Goal: Task Accomplishment & Management: Manage account settings

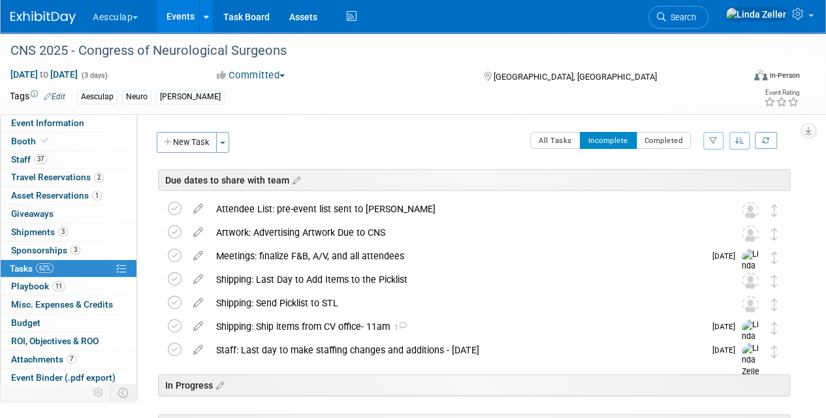
click at [184, 20] on link "Events" at bounding box center [181, 16] width 48 height 33
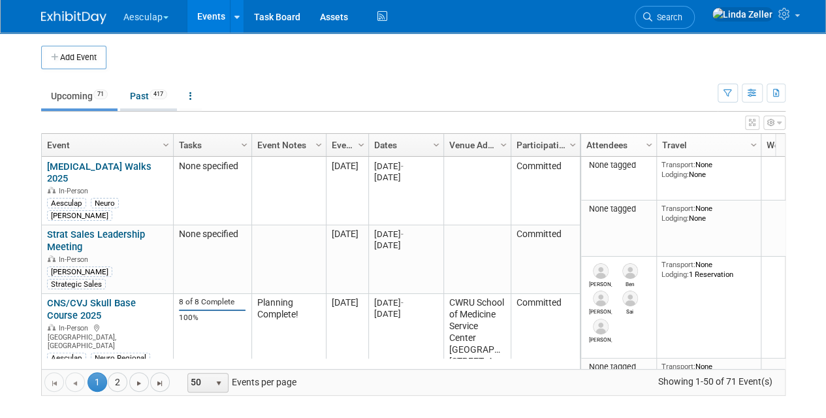
click at [139, 97] on link "Past 417" at bounding box center [148, 96] width 57 height 25
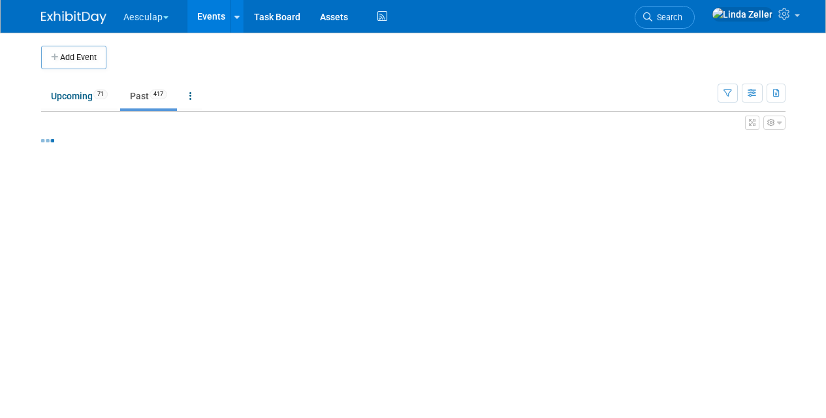
click at [192, 97] on icon at bounding box center [190, 95] width 3 height 9
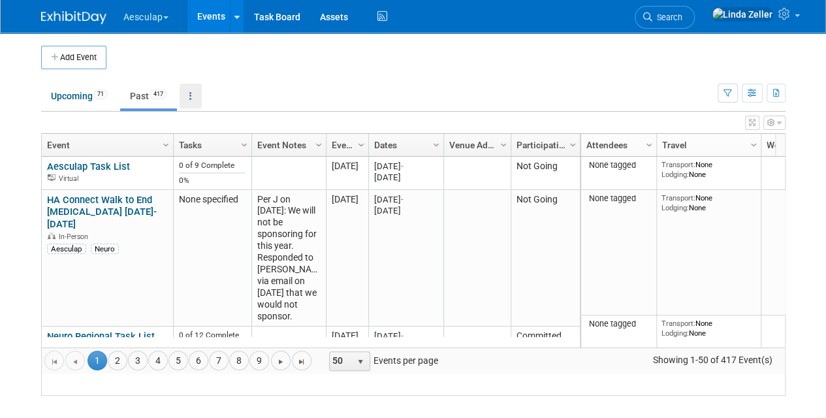
click at [192, 97] on icon at bounding box center [190, 95] width 3 height 9
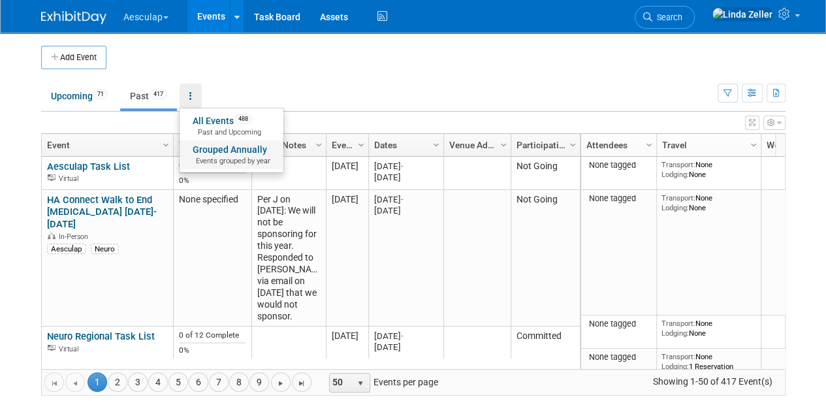
click at [213, 143] on link "Grouped Annually Events grouped by year" at bounding box center [232, 154] width 104 height 29
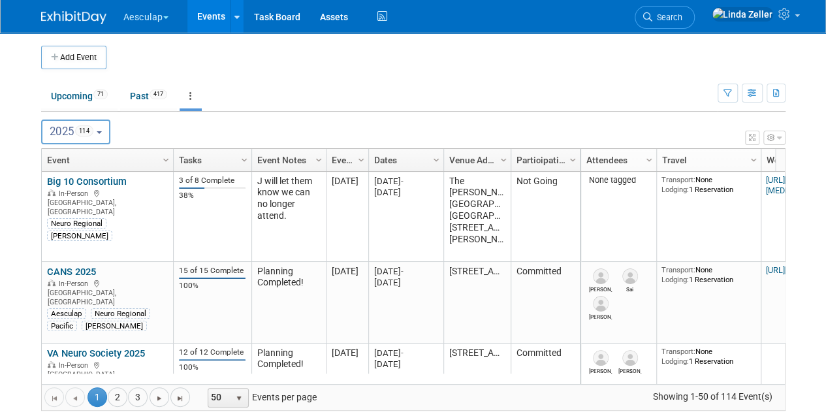
click at [109, 133] on button "2025 114" at bounding box center [75, 131] width 69 height 25
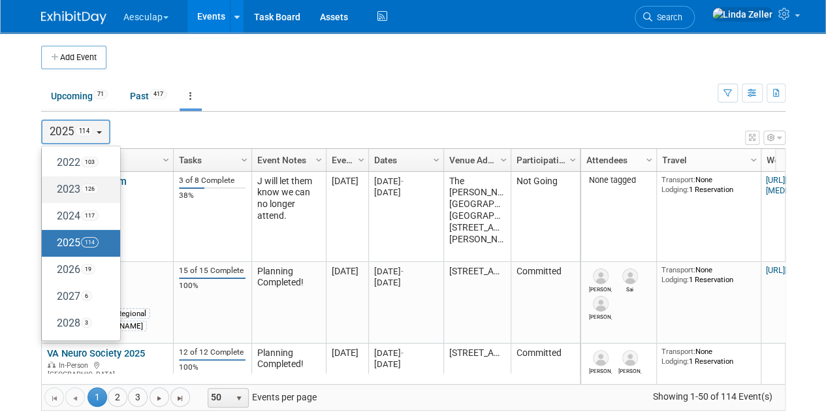
click at [67, 187] on label "2023 126" at bounding box center [77, 190] width 59 height 22
click at [52, 187] on input "2023 126" at bounding box center [48, 189] width 8 height 8
select select "2023"
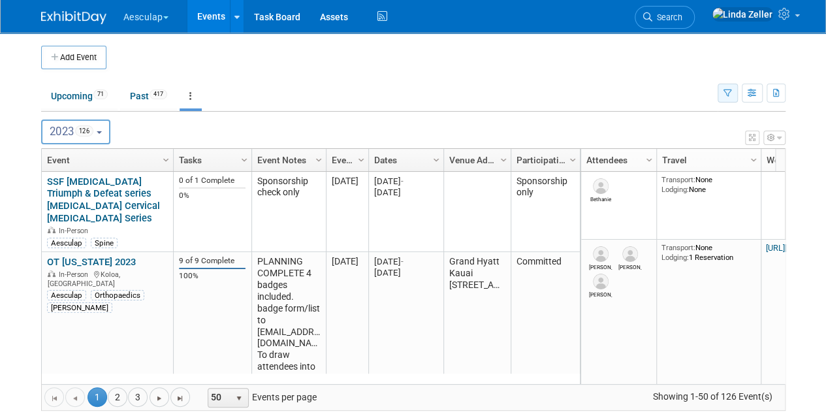
click at [727, 92] on icon "button" at bounding box center [727, 93] width 8 height 8
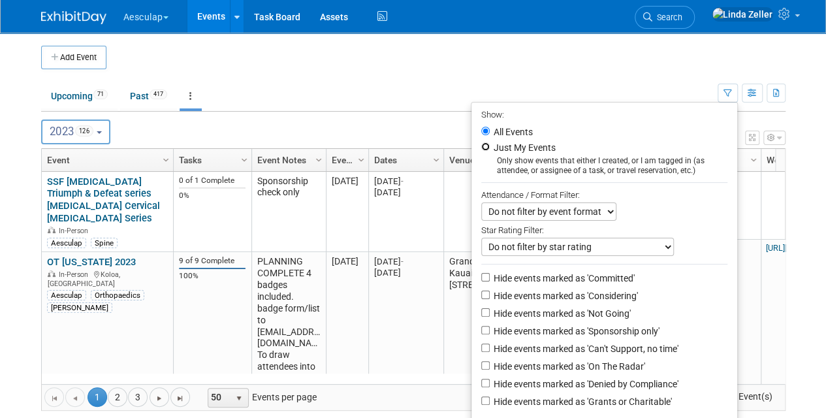
click at [481, 145] on input "Just My Events" at bounding box center [485, 146] width 8 height 8
radio input "true"
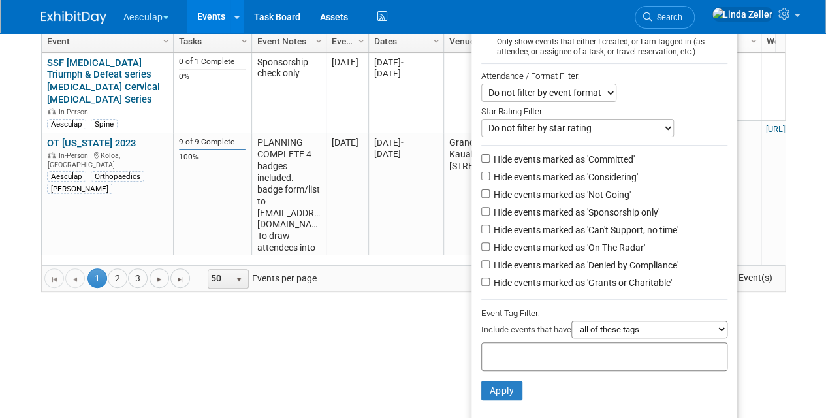
scroll to position [130, 0]
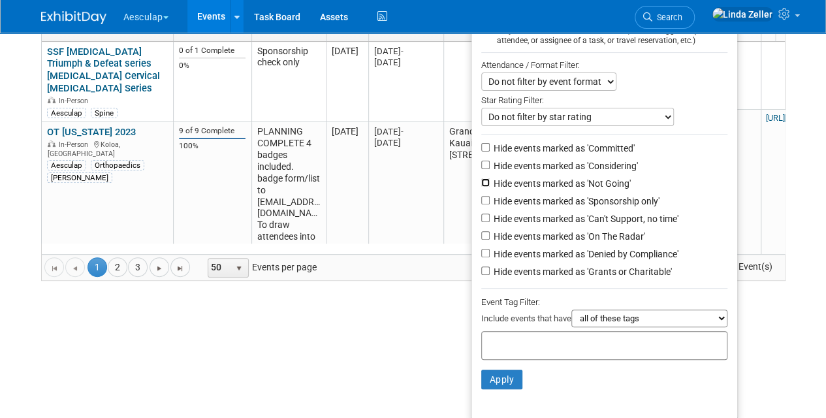
click at [481, 183] on input "Hide events marked as 'Not Going'" at bounding box center [485, 182] width 8 height 8
checkbox input "true"
click at [481, 219] on input "Hide events marked as 'Can't Support, no time'" at bounding box center [485, 217] width 8 height 8
checkbox input "true"
click at [482, 251] on input "Hide events marked as 'Denied by Compliance'" at bounding box center [485, 253] width 8 height 8
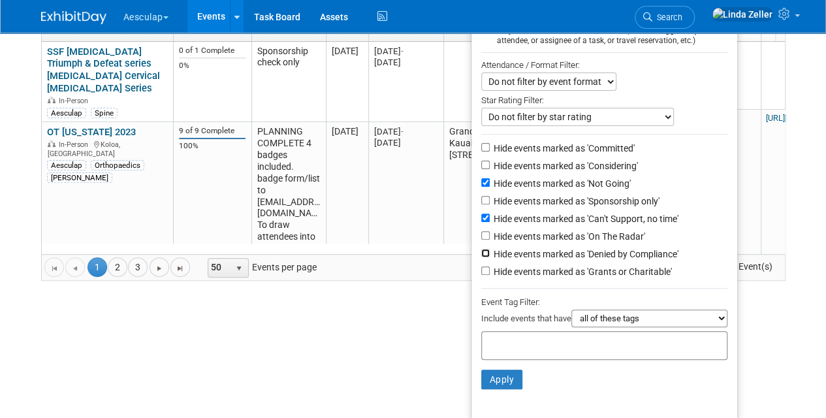
checkbox input "true"
click at [481, 270] on input "Hide events marked as 'Grants or Charitable'" at bounding box center [485, 270] width 8 height 8
checkbox input "true"
click at [602, 324] on select "all of these tags any one of these tags only and exactly these specific tags" at bounding box center [649, 318] width 156 height 18
select select "any"
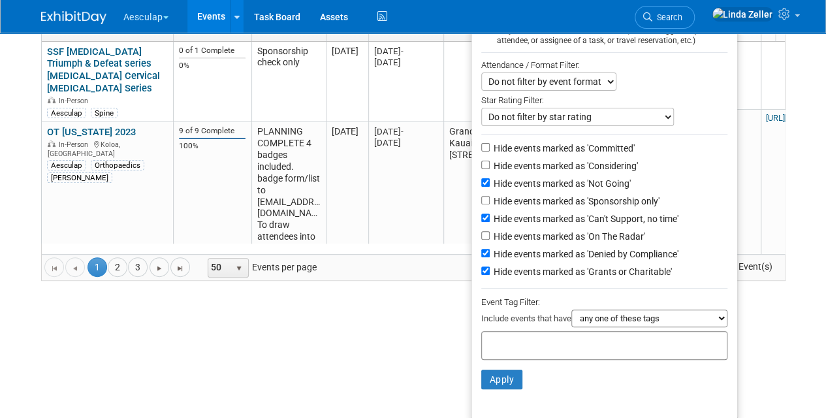
click at [571, 309] on select "all of these tags any one of these tags only and exactly these specific tags" at bounding box center [649, 318] width 156 height 18
click at [489, 340] on input "text" at bounding box center [539, 343] width 104 height 13
click at [488, 404] on div "AIS" at bounding box center [527, 405] width 104 height 18
type input "AIS"
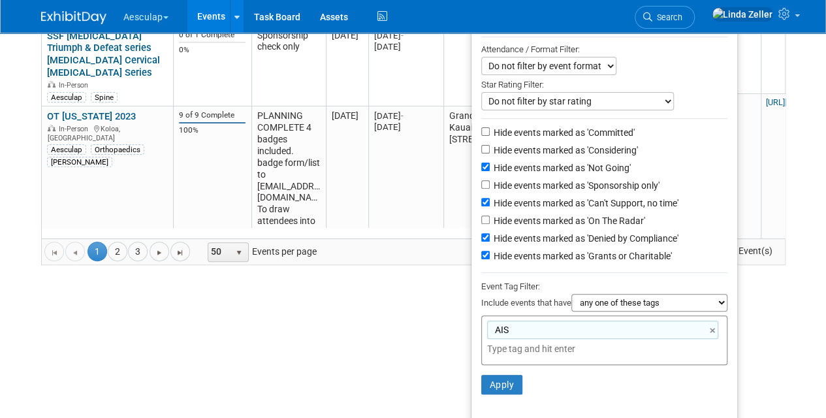
scroll to position [150, 0]
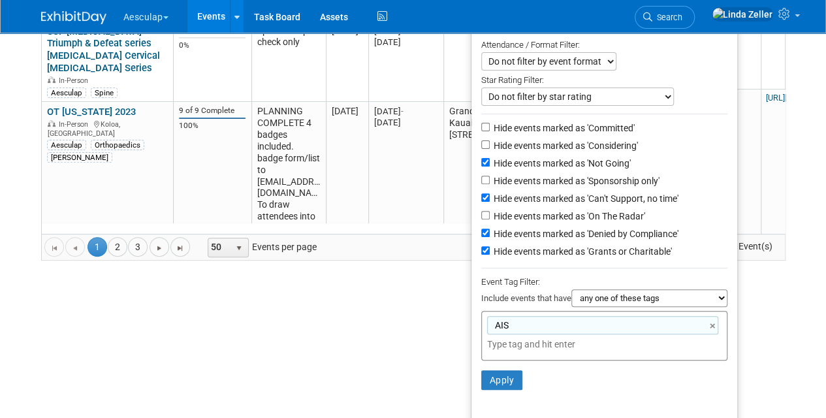
click at [493, 340] on input "text" at bounding box center [578, 344] width 183 height 13
type input "orth"
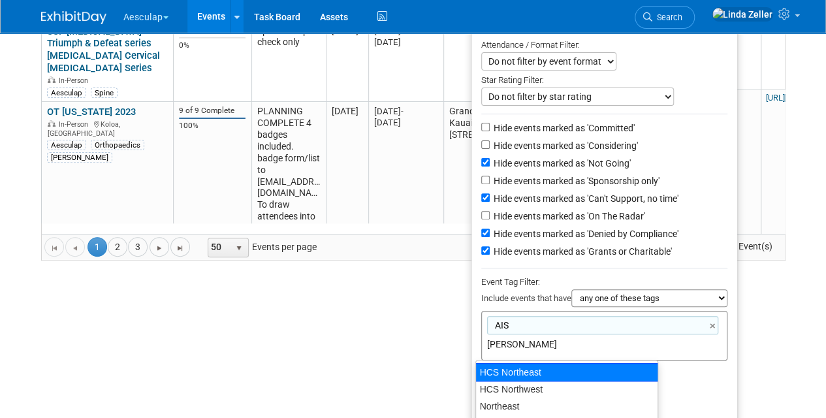
scroll to position [184, 0]
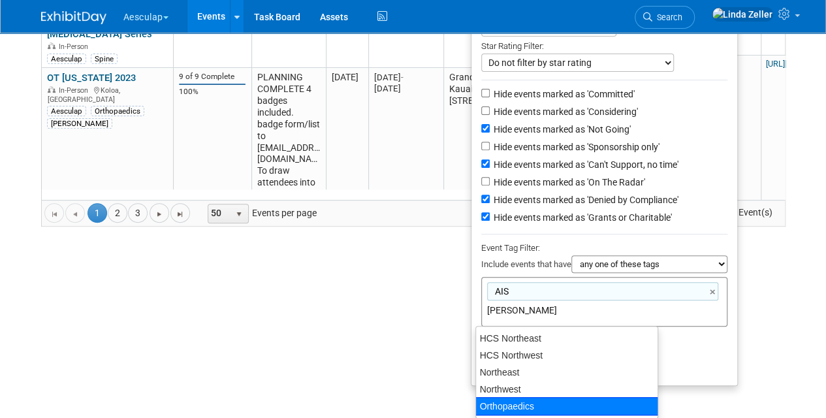
click at [509, 400] on div "Orthopaedics" at bounding box center [566, 406] width 183 height 18
type input "AIS, Orthopaedics"
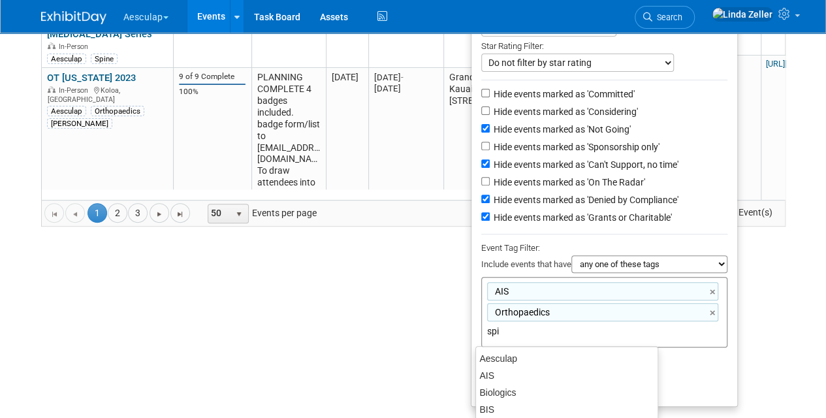
scroll to position [171, 0]
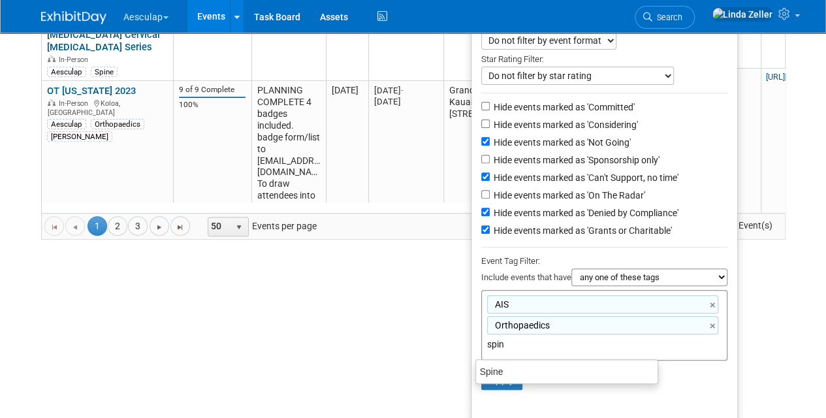
type input "spine"
click at [501, 367] on div "Spine" at bounding box center [566, 371] width 183 height 18
type input "AIS, Orthopaedics, Spine"
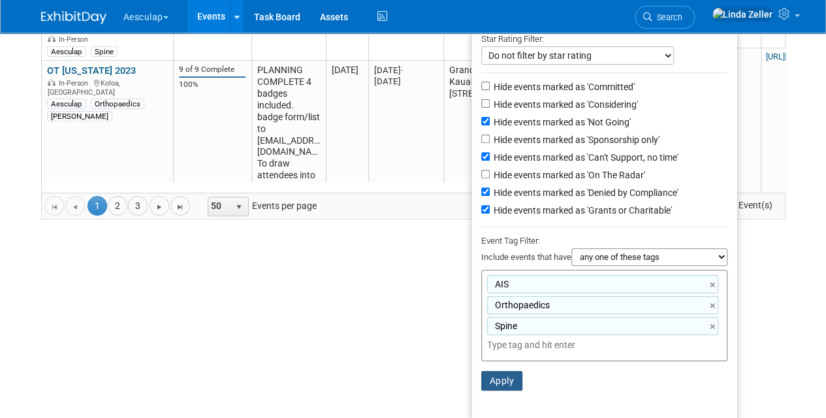
click at [500, 376] on button "Apply" at bounding box center [502, 381] width 42 height 20
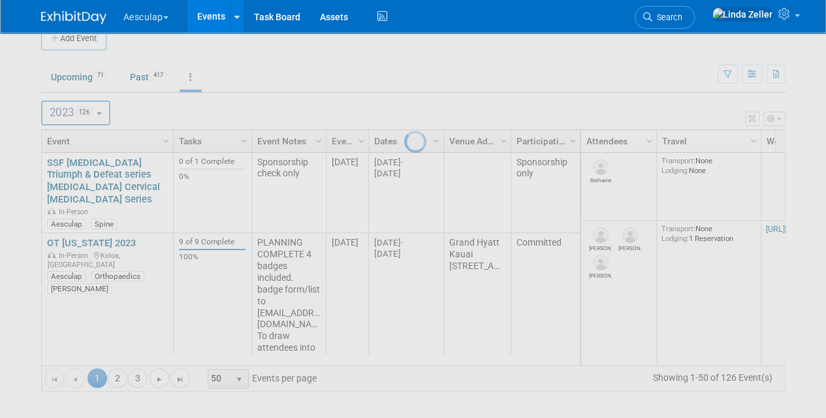
scroll to position [18, 0]
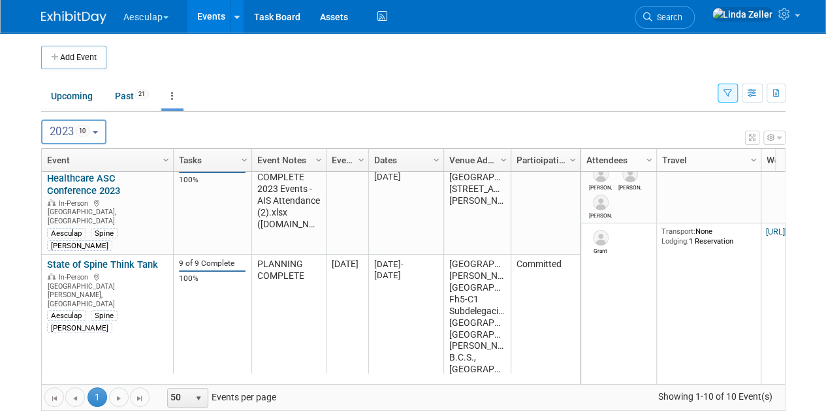
scroll to position [1118, 0]
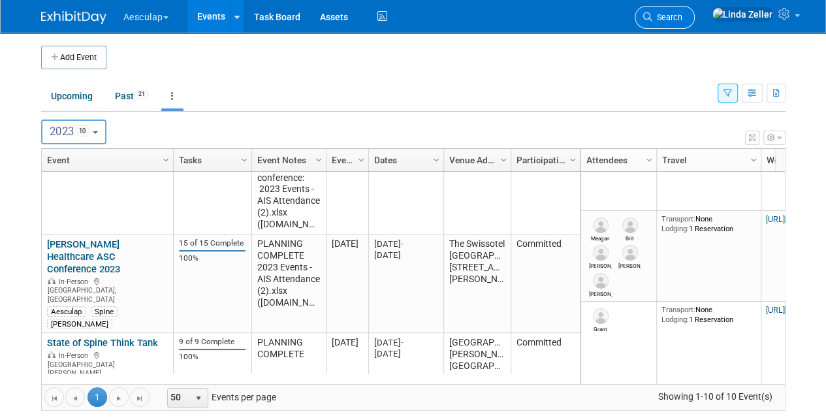
click at [682, 16] on span "Search" at bounding box center [667, 17] width 30 height 10
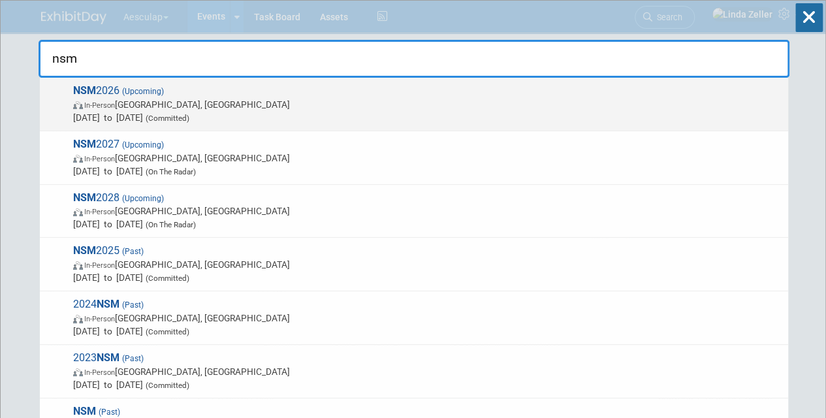
type input "nsm"
click at [108, 108] on span "In-Person" at bounding box center [99, 105] width 31 height 8
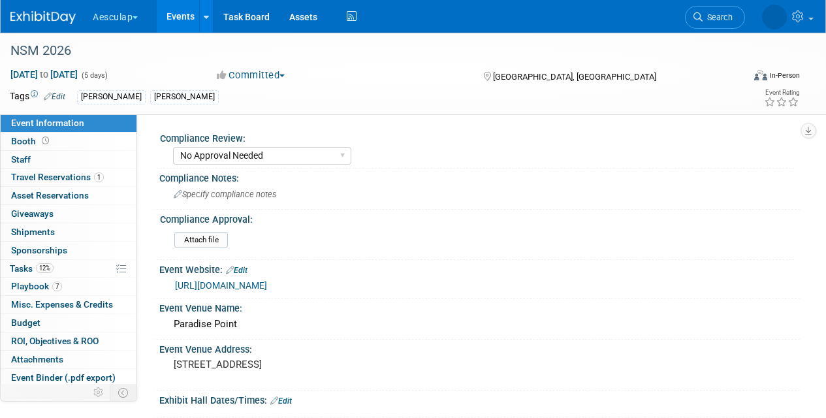
select select "No Approval Needed"
select select "Misc. Company Functions"
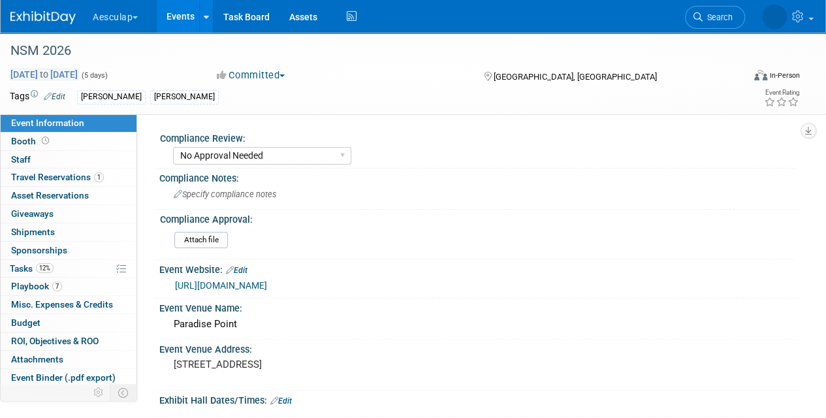
click at [78, 74] on span "Feb 16, 2026 to Feb 20, 2026" at bounding box center [44, 75] width 69 height 12
select select "1"
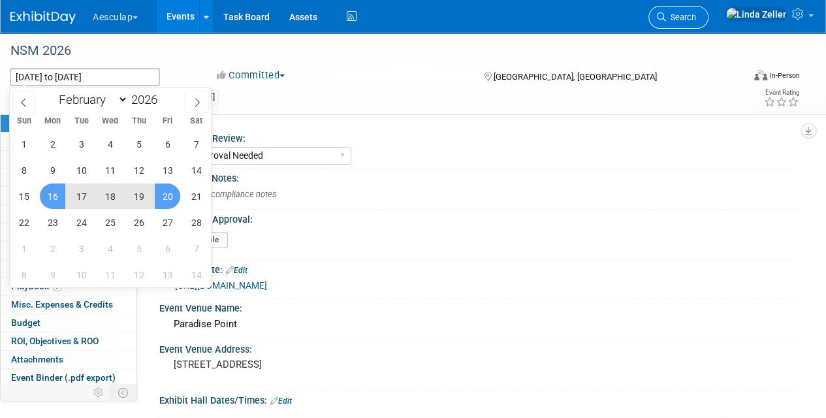
click at [666, 20] on icon at bounding box center [661, 16] width 9 height 9
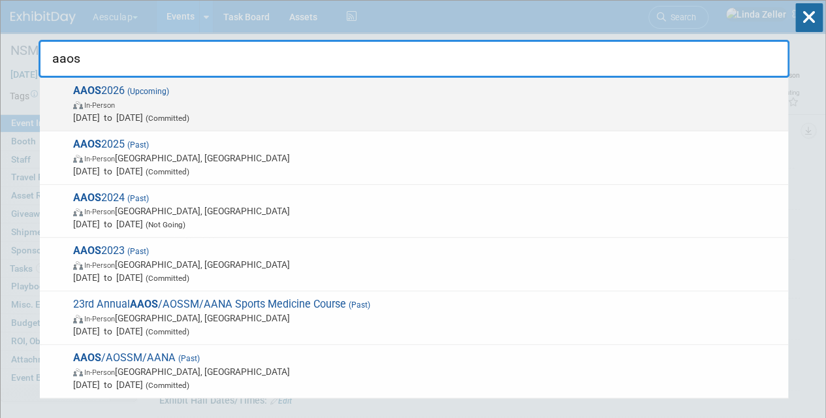
type input "aaos"
click at [140, 101] on span "In-Person" at bounding box center [427, 104] width 708 height 13
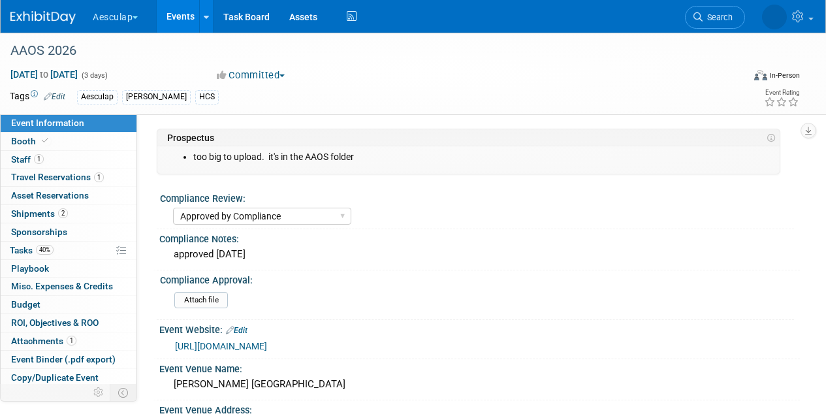
select select "Approved by Compliance"
select select "HCS"
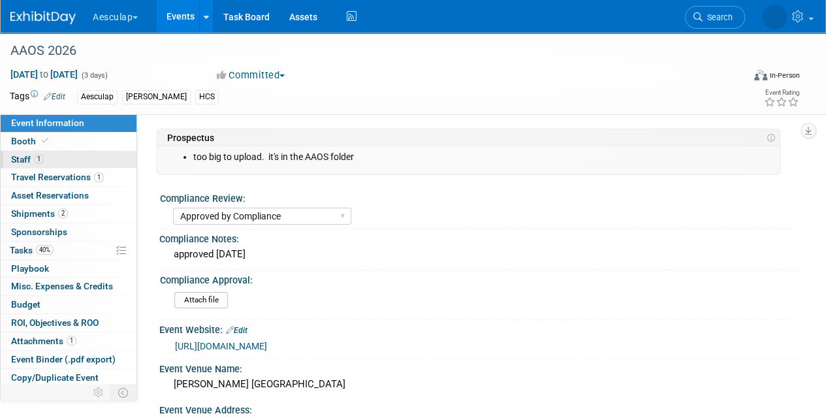
click at [25, 159] on span "Staff 1" at bounding box center [27, 159] width 33 height 10
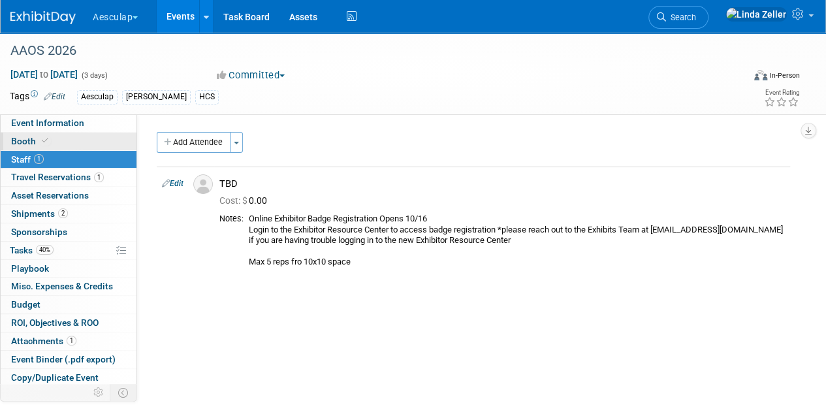
click at [23, 140] on span "Booth" at bounding box center [31, 141] width 40 height 10
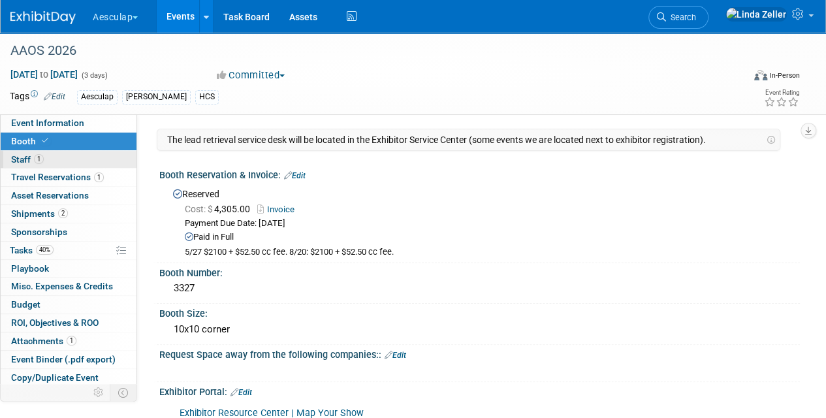
click at [20, 155] on span "Staff 1" at bounding box center [27, 159] width 33 height 10
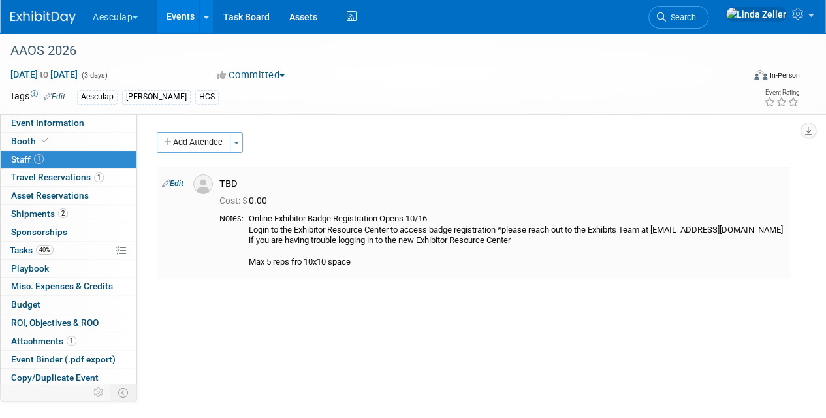
click at [177, 182] on link "Edit" at bounding box center [173, 183] width 22 height 9
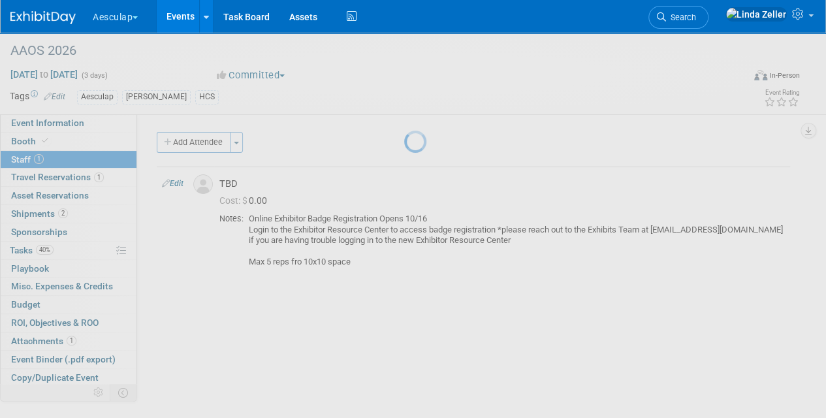
select select "00150ee3-2016-4d98-ba55-31f8690fcacb"
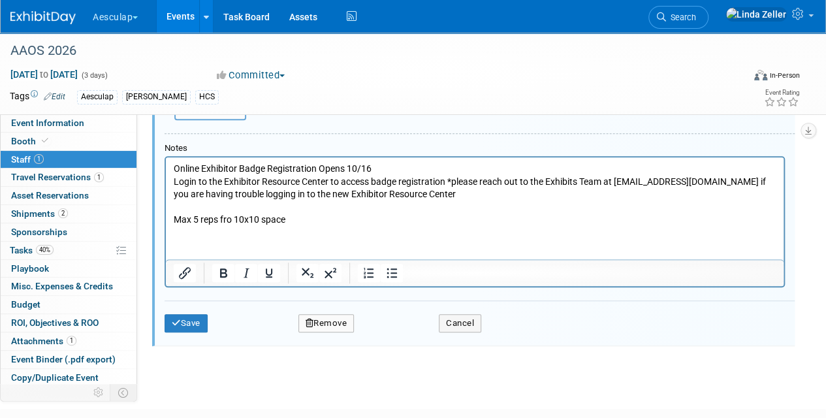
scroll to position [463, 0]
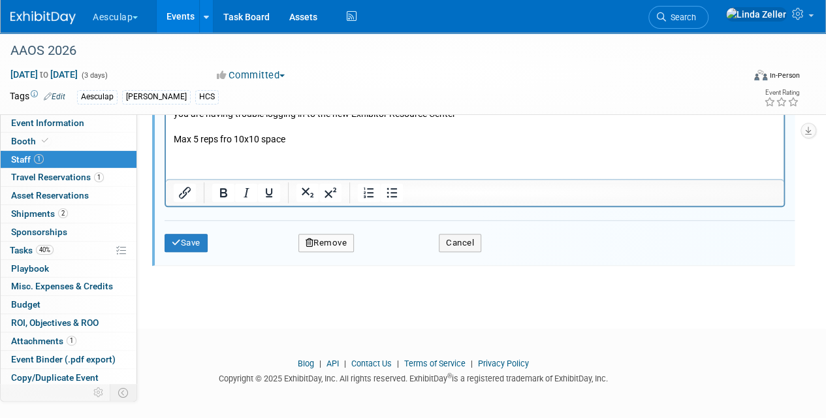
click at [293, 142] on p "Online Exhibitor Badge Registration Opens 10/16 Login to the Exhibitor Resource…" at bounding box center [475, 114] width 603 height 64
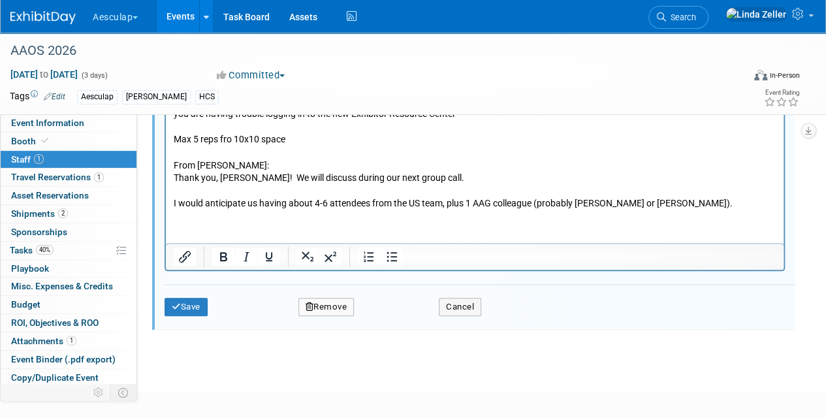
click at [249, 163] on p "From Mark Steiner:" at bounding box center [475, 165] width 603 height 13
click at [173, 163] on body "Online Exhibitor Badge Registration Opens 10/16 Login to the Exhibitor Resource…" at bounding box center [475, 146] width 604 height 128
click at [176, 302] on icon "submit" at bounding box center [176, 306] width 9 height 8
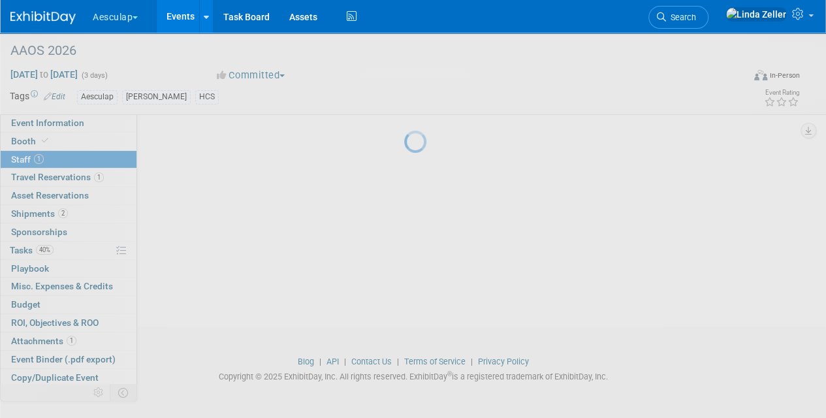
scroll to position [161, 0]
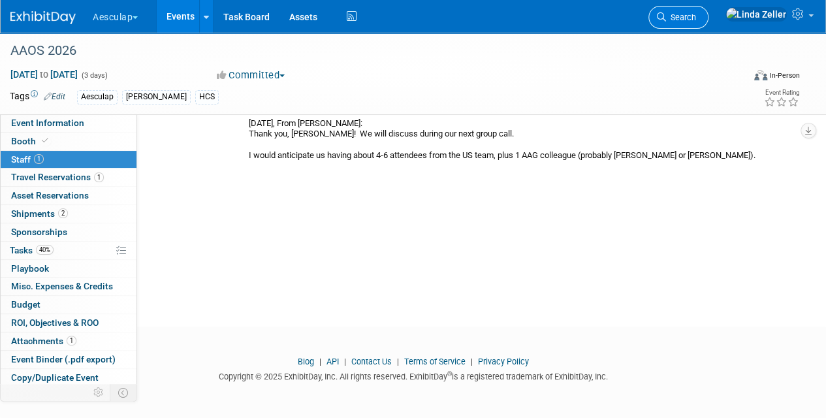
click at [705, 11] on link "Search" at bounding box center [678, 17] width 60 height 23
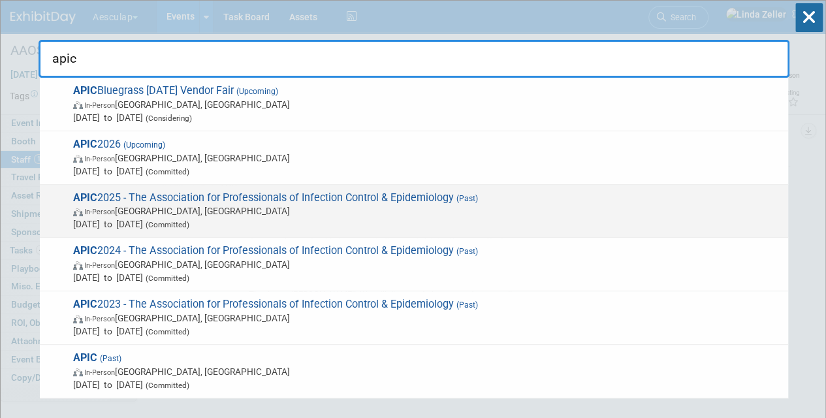
type input "apic"
click at [121, 206] on span "In-Person Phoenix, AZ" at bounding box center [427, 210] width 708 height 13
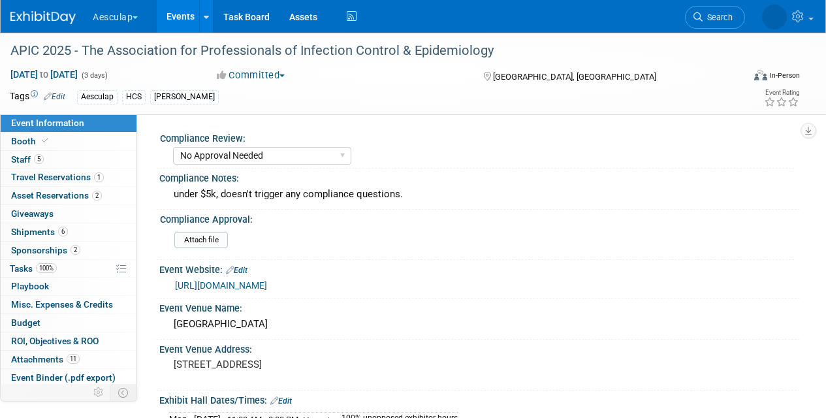
select select "No Approval Needed"
select select "HCS"
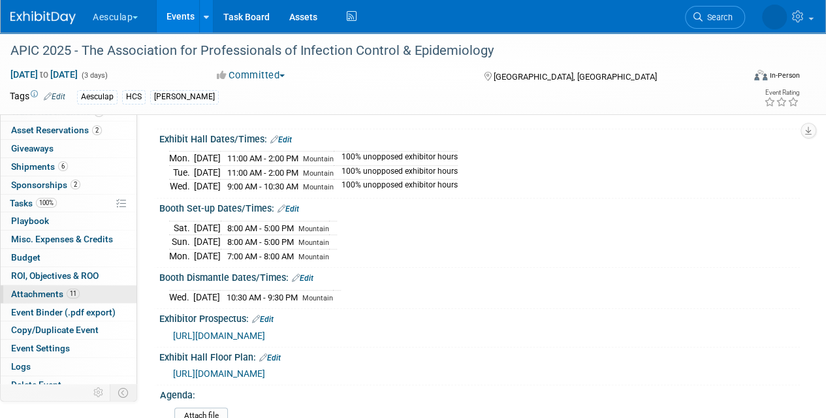
scroll to position [71, 0]
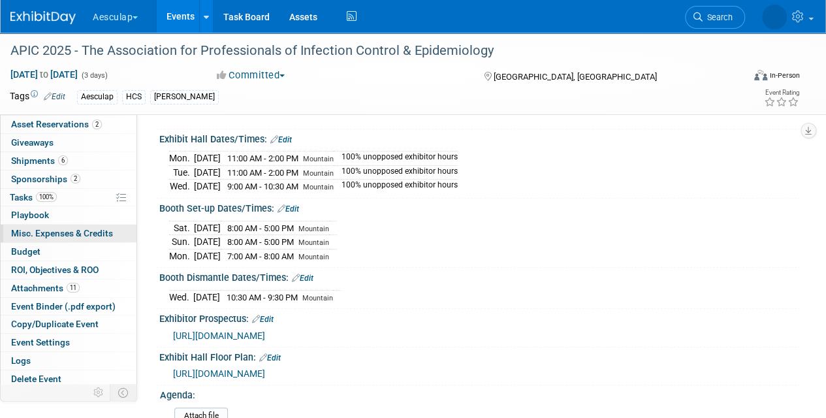
click at [34, 228] on span "Misc. Expenses & Credits 0" at bounding box center [62, 233] width 102 height 10
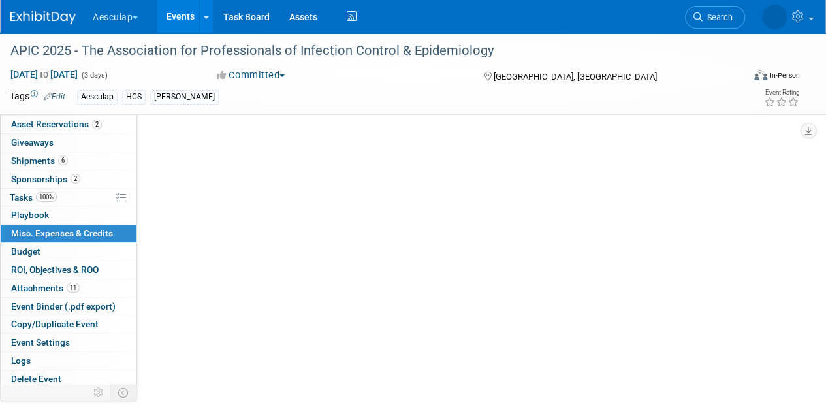
scroll to position [0, 0]
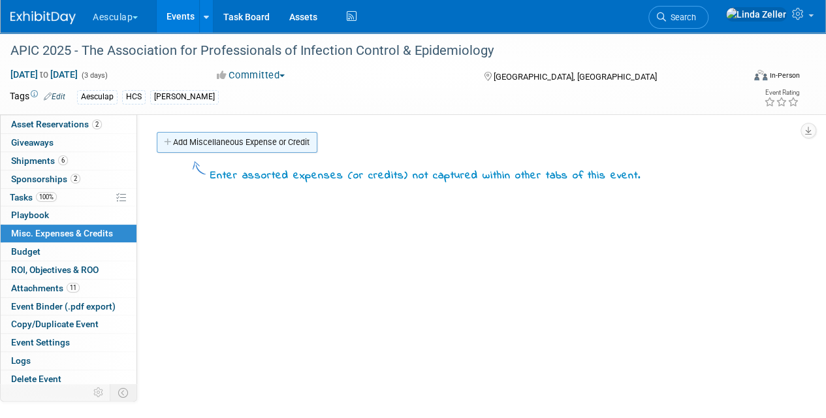
click at [192, 145] on link "Add Miscellaneous Expense or Credit" at bounding box center [237, 142] width 161 height 21
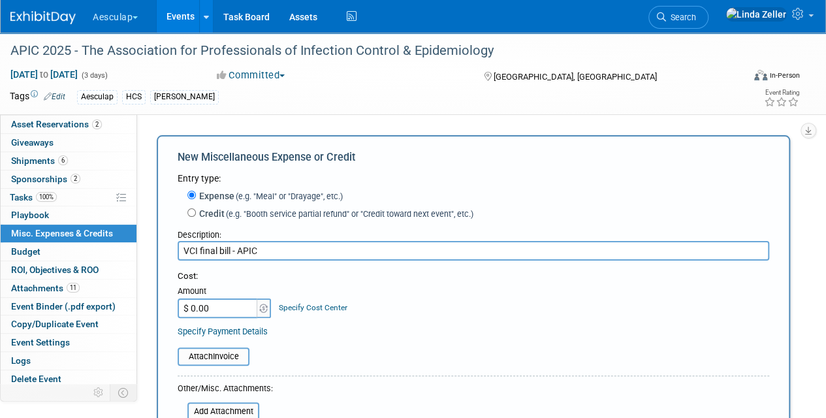
type input "VCI final bill - APIC"
click at [211, 305] on input "$ 0.00" at bounding box center [219, 308] width 82 height 20
type input "$ 2,500.86"
click at [289, 303] on link "Specify Cost Center" at bounding box center [313, 307] width 69 height 9
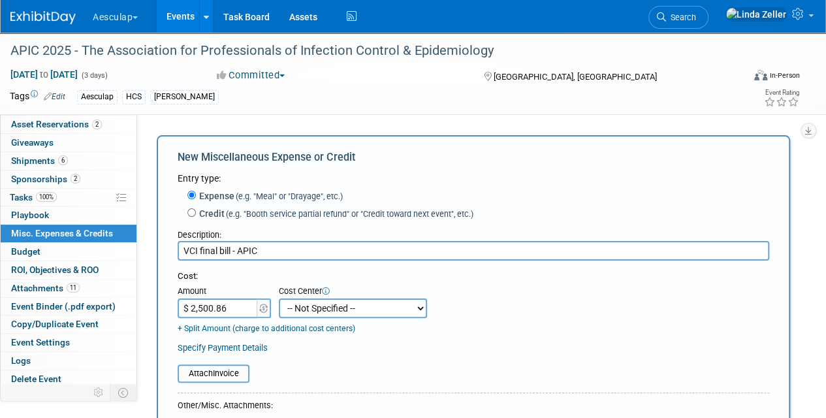
click at [292, 306] on select "-- Not Specified -- AAG B2B: 102736100 AIS - Ortho AIS -Spine Atlantic Neuro Bo…" at bounding box center [353, 308] width 148 height 20
select select "18966108"
click at [279, 298] on select "-- Not Specified -- AAG B2B: 102736100 AIS - Ortho AIS -Spine Atlantic Neuro Bo…" at bounding box center [353, 308] width 148 height 20
click at [696, 14] on span "Search" at bounding box center [681, 17] width 30 height 10
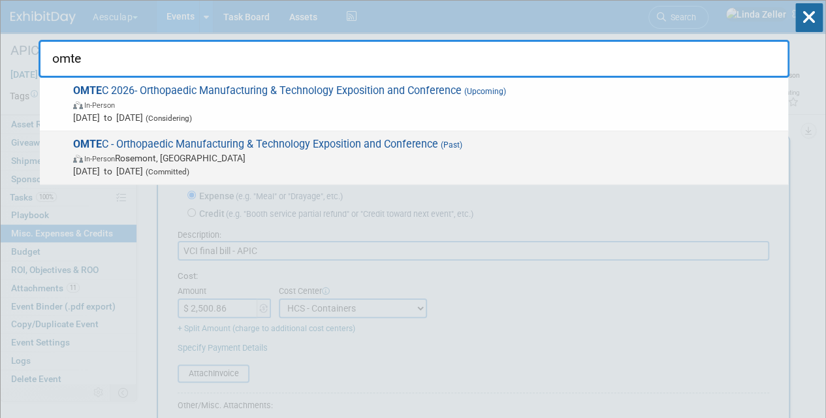
type input "omte"
click at [146, 153] on span "In-Person Rosemont, IL" at bounding box center [427, 157] width 708 height 13
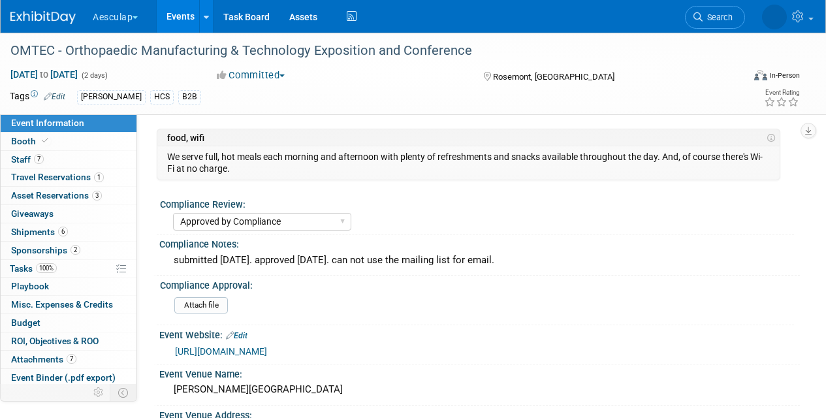
select select "Approved by Compliance"
select select "HCS"
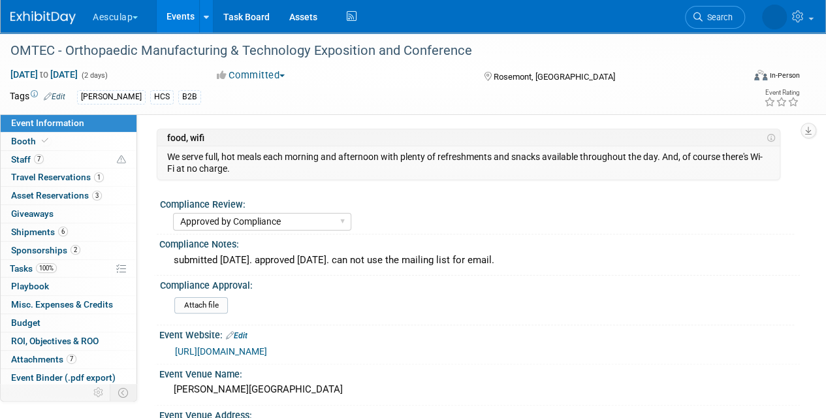
click at [722, 16] on span "Search" at bounding box center [718, 17] width 30 height 10
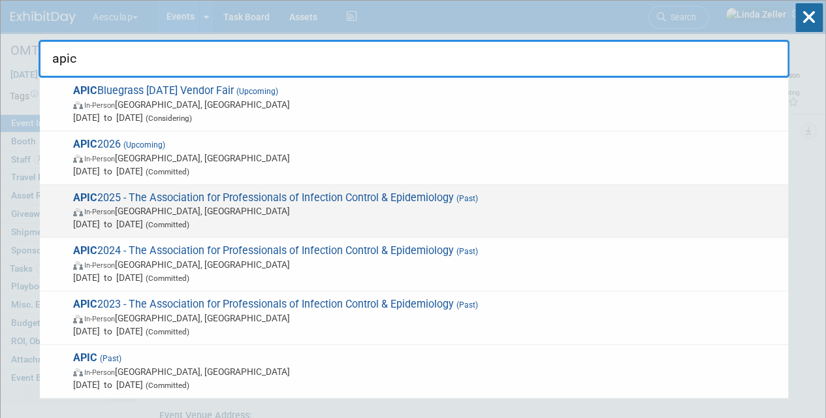
type input "apic"
click at [149, 202] on span "APIC 2025 - The Association for Professionals of Infection Control & Epidemiolo…" at bounding box center [425, 211] width 712 height 40
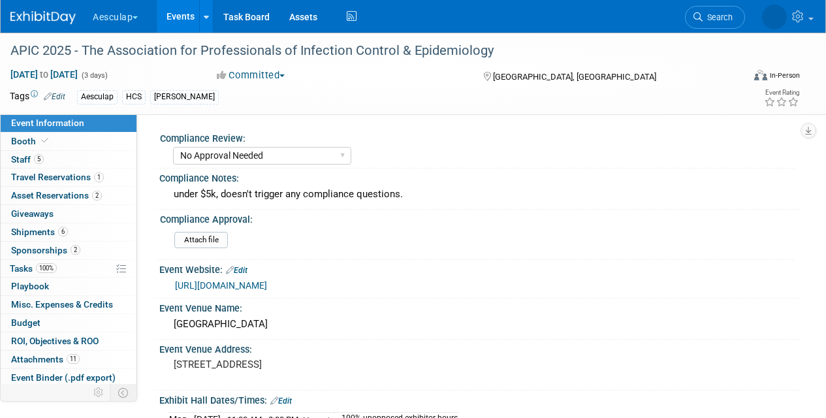
select select "No Approval Needed"
select select "HCS"
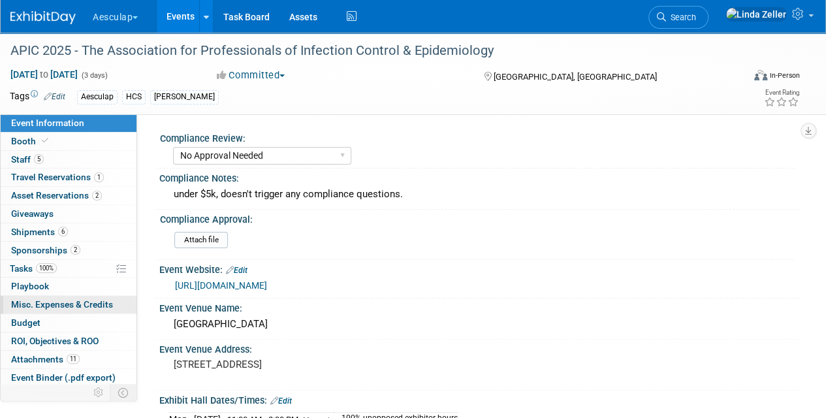
click at [22, 302] on span "Misc. Expenses & Credits 0" at bounding box center [62, 304] width 102 height 10
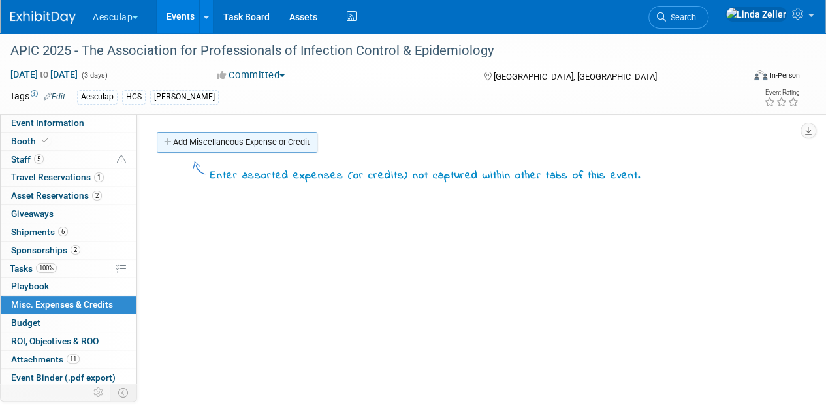
click at [209, 142] on link "Add Miscellaneous Expense or Credit" at bounding box center [237, 142] width 161 height 21
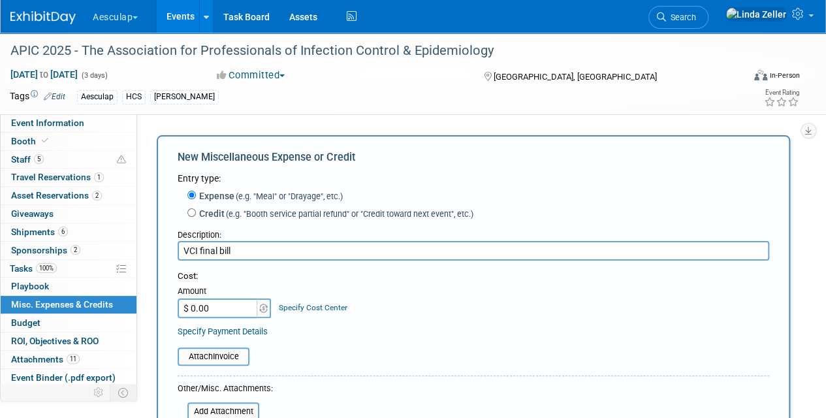
type input "VCI final bill"
click at [306, 306] on link "Specify Cost Center" at bounding box center [313, 307] width 69 height 9
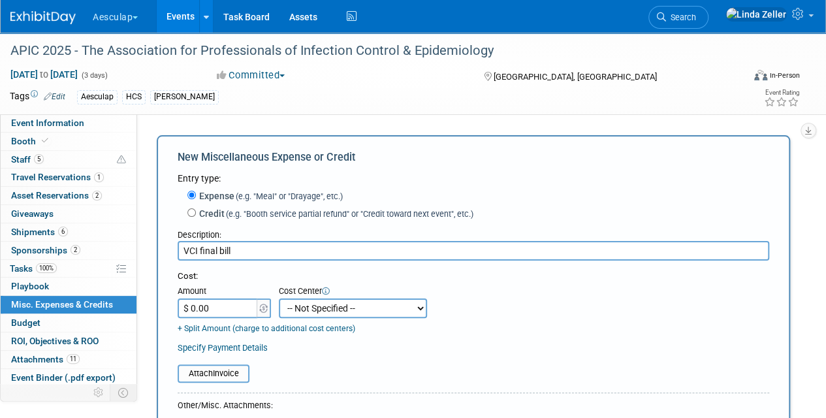
click at [302, 308] on select "-- Not Specified -- AAG B2B: 102736100 AIS - Ortho AIS -Spine Atlantic Neuro [P…" at bounding box center [353, 308] width 148 height 20
select select "18966108"
click at [279, 298] on select "-- Not Specified -- AAG B2B: 102736100 AIS - Ortho AIS -Spine Atlantic Neuro [P…" at bounding box center [353, 308] width 148 height 20
click at [220, 315] on input "$ 0.00" at bounding box center [219, 308] width 82 height 20
click at [217, 373] on input "file" at bounding box center [170, 374] width 155 height 16
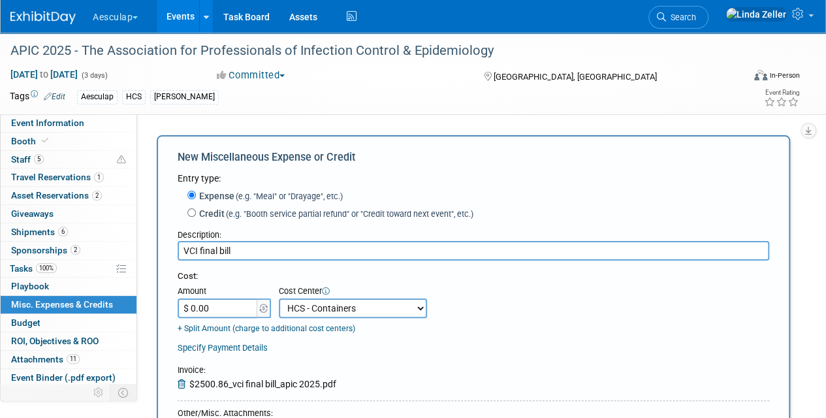
click at [229, 311] on input "$ 0.00" at bounding box center [219, 308] width 82 height 20
type input "$ 2,500.86"
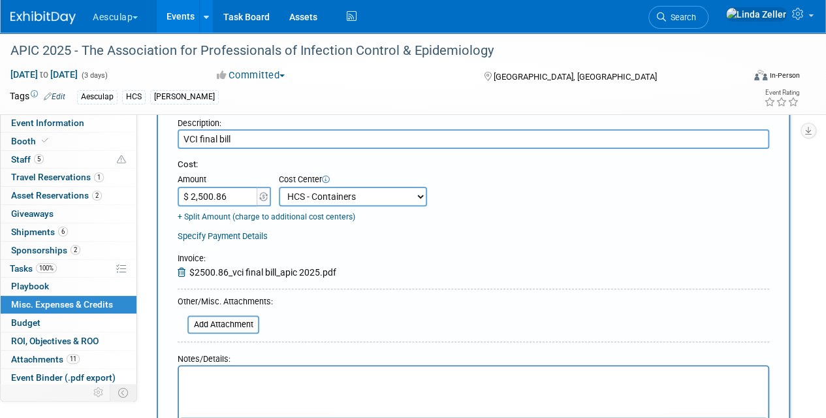
scroll to position [196, 0]
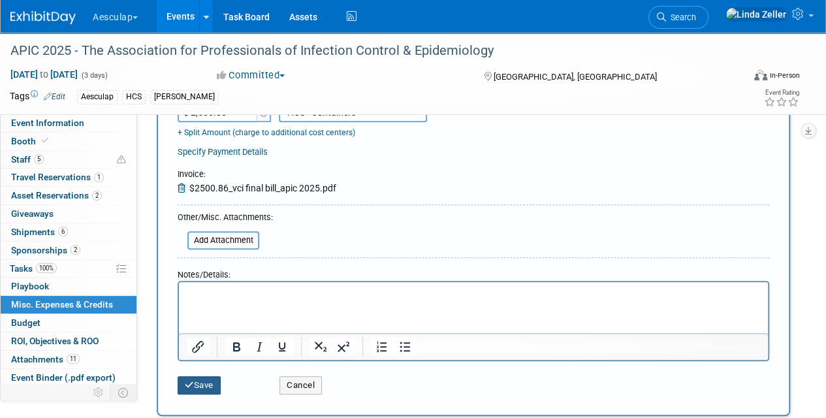
click at [202, 383] on button "Save" at bounding box center [199, 385] width 43 height 18
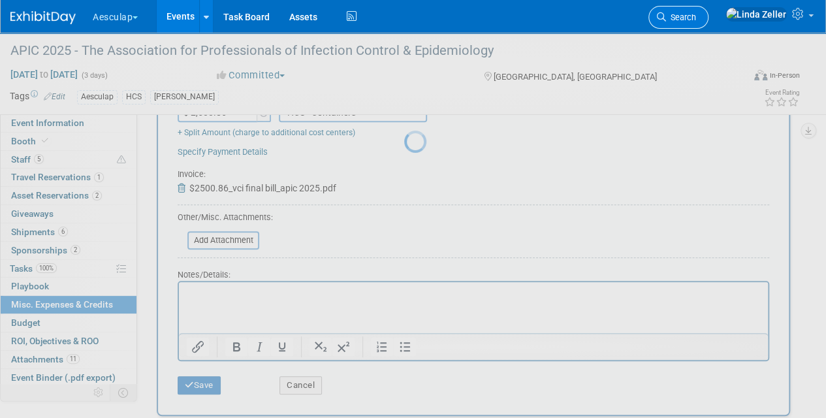
click at [696, 18] on span "Search" at bounding box center [681, 17] width 30 height 10
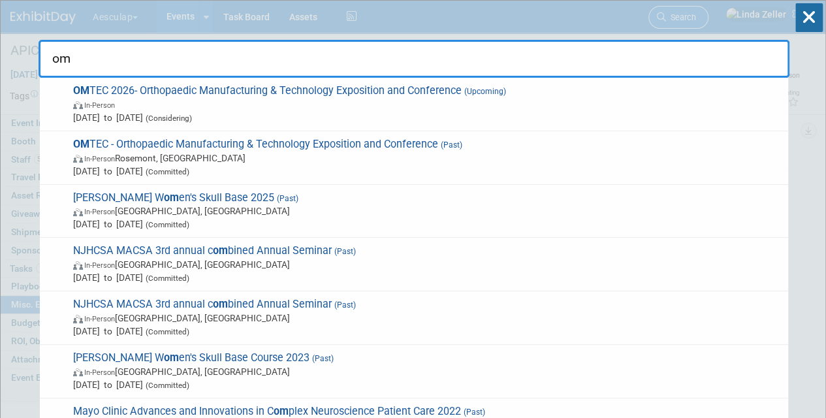
scroll to position [29, 0]
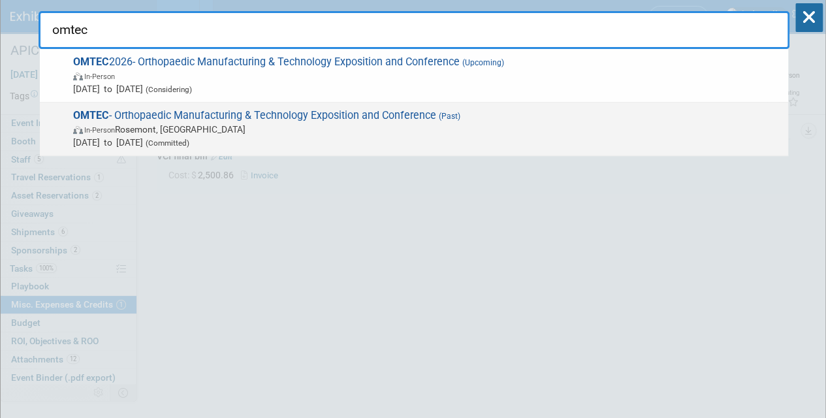
type input "omtec"
click at [93, 123] on span "In-Person Rosemont, IL" at bounding box center [427, 129] width 708 height 13
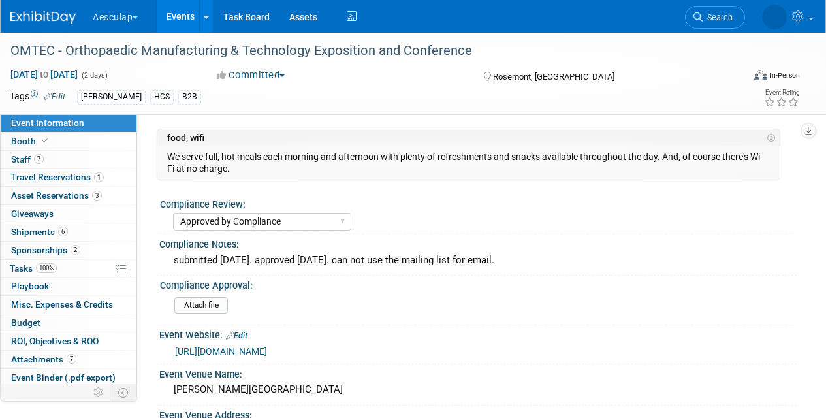
select select "Approved by Compliance"
select select "HCS"
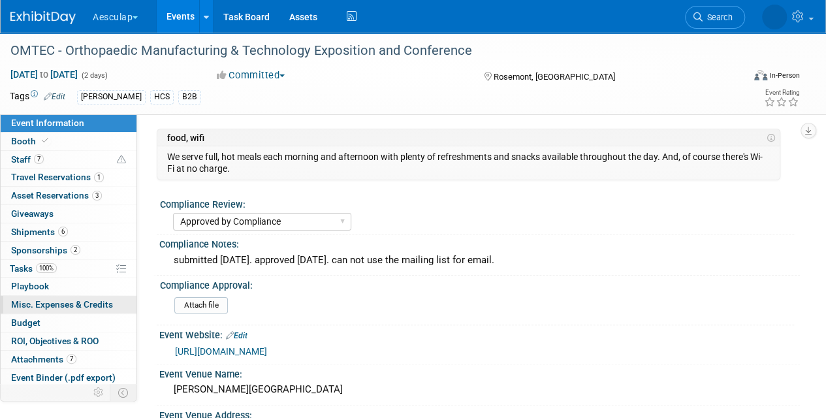
click at [26, 300] on span "Misc. Expenses & Credits 0" at bounding box center [62, 304] width 102 height 10
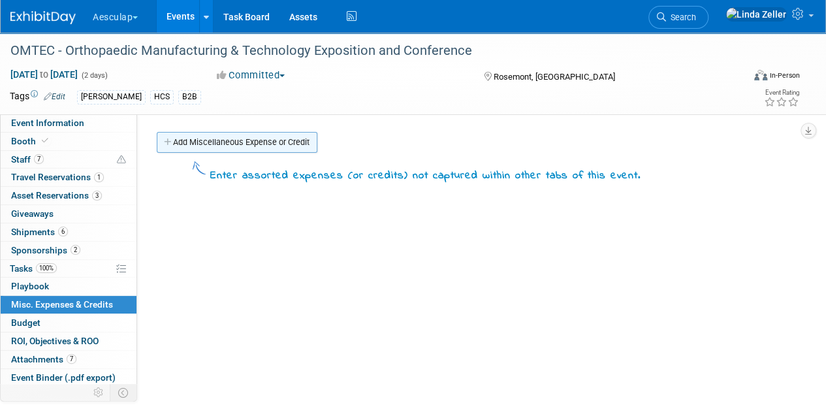
click at [188, 144] on link "Add Miscellaneous Expense or Credit" at bounding box center [237, 142] width 161 height 21
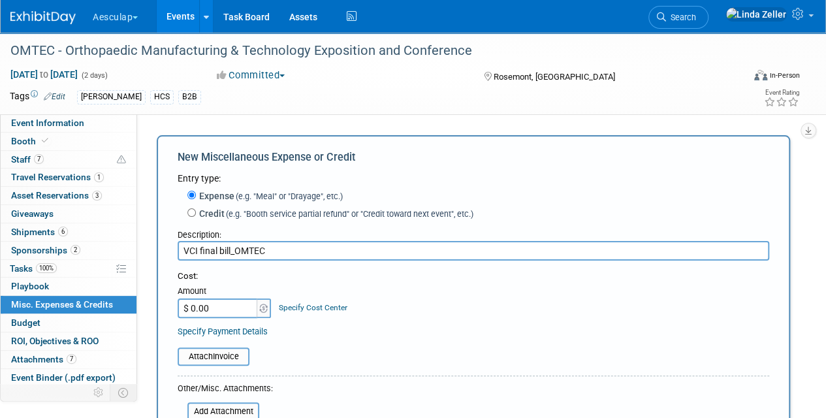
type input "VCI final bill_OMTEC"
click at [285, 304] on link "Specify Cost Center" at bounding box center [313, 307] width 69 height 9
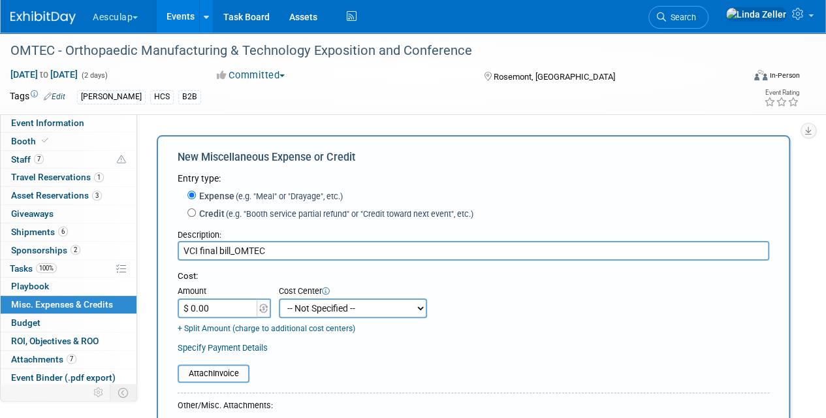
click at [296, 307] on select "-- Not Specified -- AAG B2B: 102736100 AIS - Ortho AIS -Spine Atlantic Neuro [P…" at bounding box center [353, 308] width 148 height 20
select select "18966379"
click at [279, 298] on select "-- Not Specified -- AAG B2B: 102736100 AIS - Ortho AIS -Spine Atlantic Neuro [P…" at bounding box center [353, 308] width 148 height 20
click at [212, 370] on input "file" at bounding box center [170, 374] width 155 height 16
type input "C:\fakepath\$1654.15_VCI final bill_OMTEC 2025.tif"
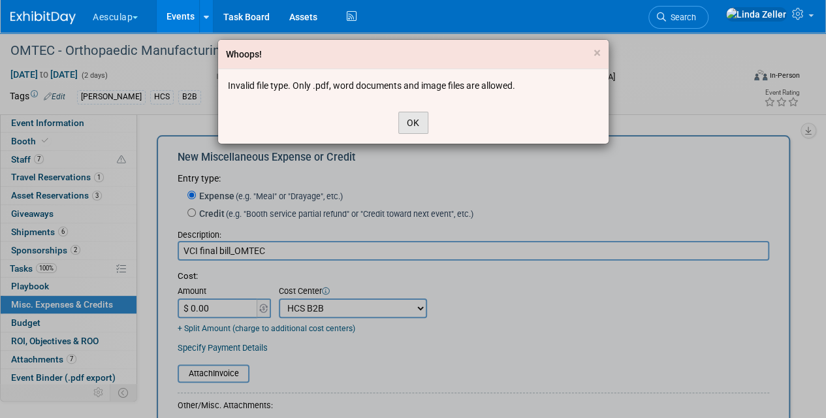
click at [411, 123] on button "OK" at bounding box center [413, 123] width 30 height 22
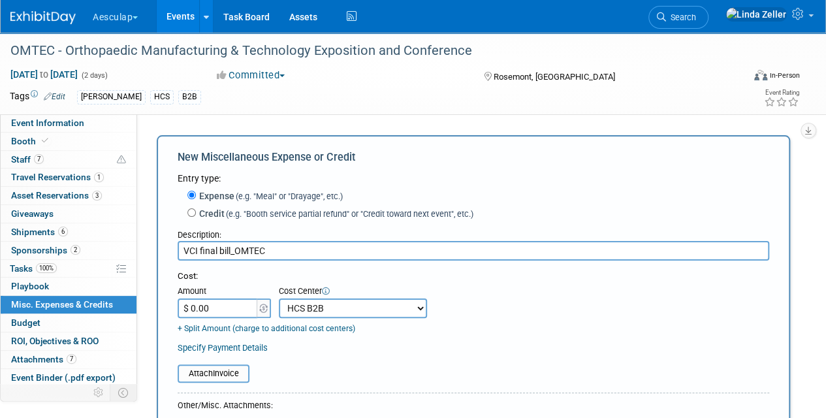
click at [230, 303] on input "$ 0.00" at bounding box center [219, 308] width 82 height 20
type input "$ 1,654.15"
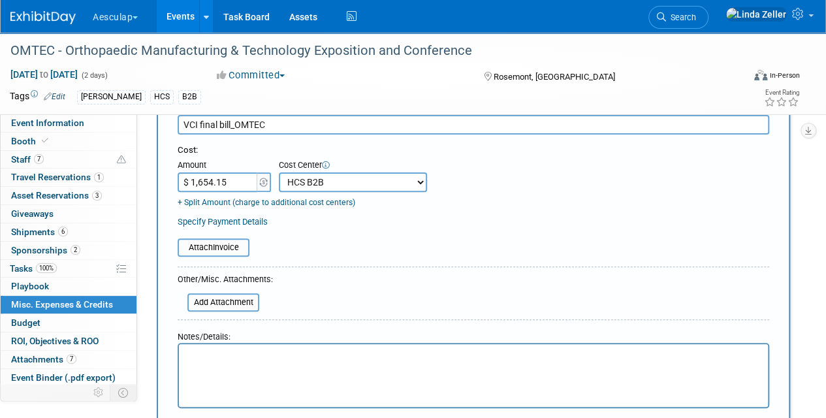
scroll to position [131, 0]
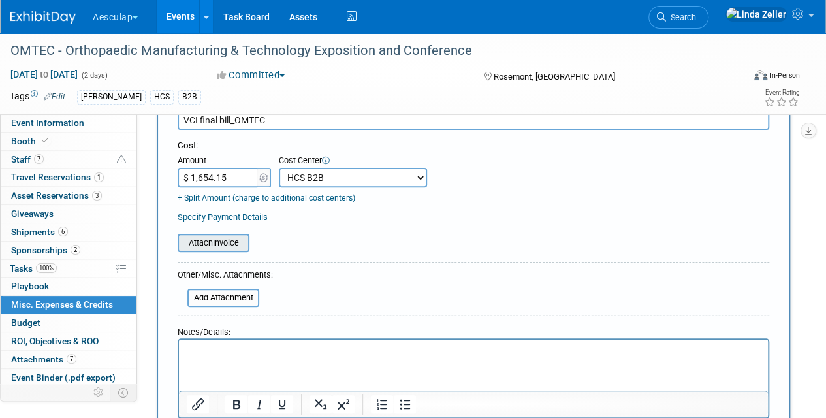
click at [204, 243] on input "file" at bounding box center [170, 243] width 155 height 16
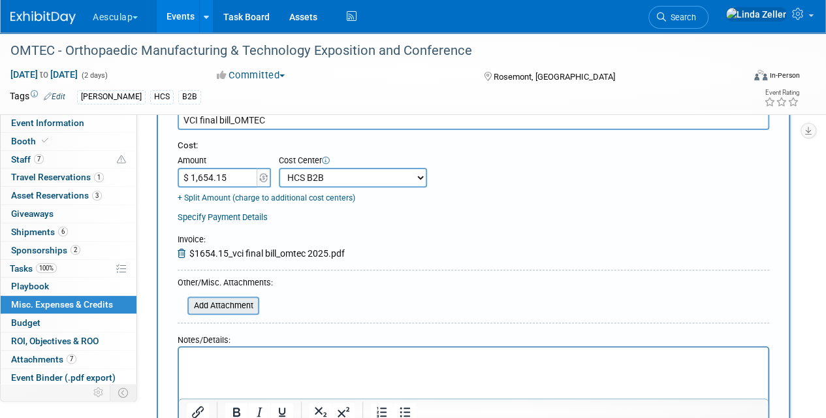
scroll to position [326, 0]
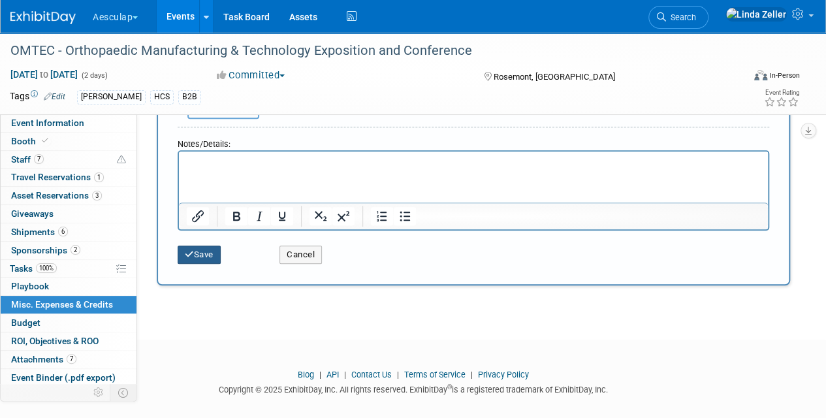
click at [198, 252] on button "Save" at bounding box center [199, 254] width 43 height 18
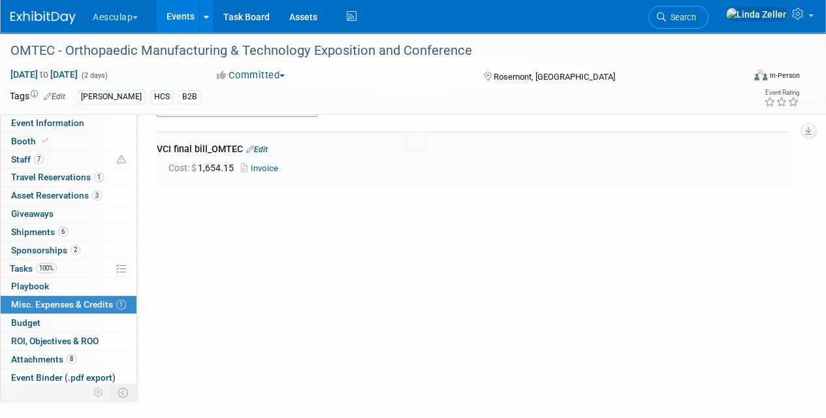
scroll to position [29, 0]
